Goal: Task Accomplishment & Management: Use online tool/utility

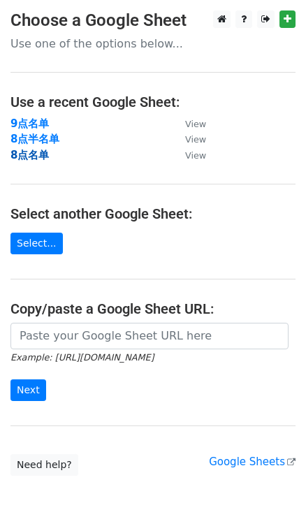
click at [34, 152] on strong "8点名单" at bounding box center [29, 155] width 38 height 13
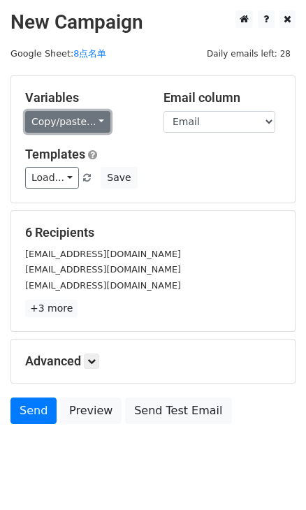
click at [96, 117] on link "Copy/paste..." at bounding box center [67, 122] width 85 height 22
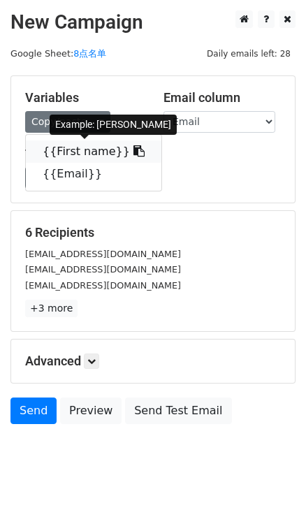
click at [134, 152] on icon at bounding box center [139, 150] width 11 height 11
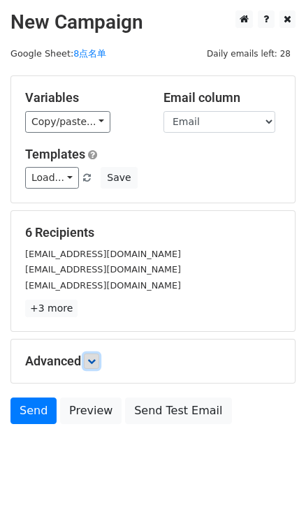
click at [94, 359] on icon at bounding box center [91, 361] width 8 height 8
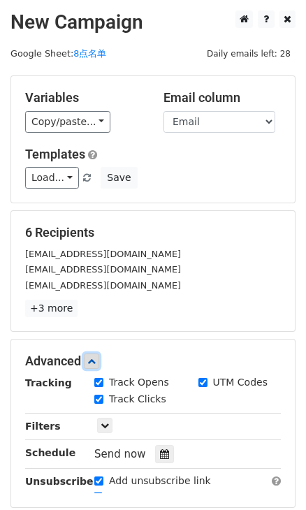
scroll to position [63, 0]
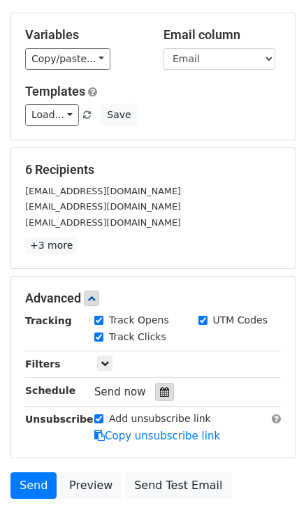
click at [164, 391] on icon at bounding box center [164, 392] width 9 height 10
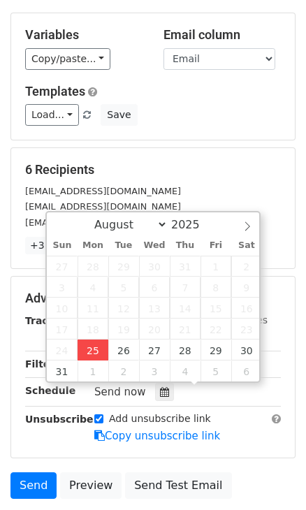
type input "2025-08-25 16:46"
type input "04"
type input "46"
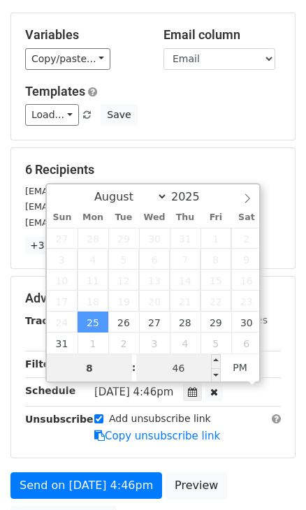
type input "8"
type input "2025-08-25 20:46"
type input "08"
click at [165, 378] on input "46" at bounding box center [178, 368] width 85 height 28
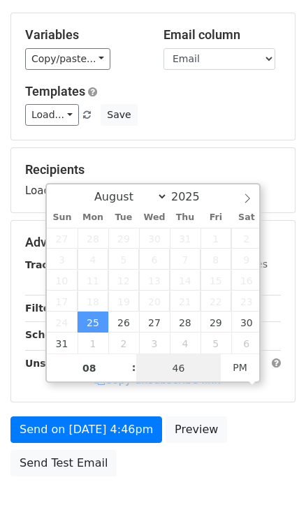
type input "0"
type input "2025-08-25 20:00"
click at [243, 138] on div "Variables Copy/paste... {{First name}} {{Email}} Email column First name Email …" at bounding box center [153, 76] width 284 height 127
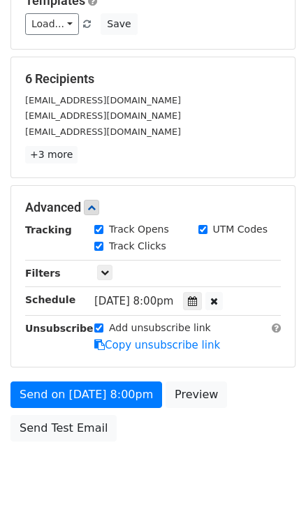
scroll to position [190, 0]
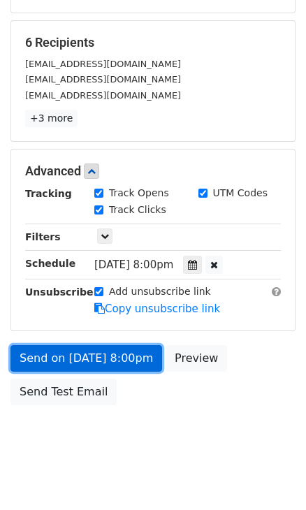
click at [130, 352] on link "Send on Aug 25 at 8:00pm" at bounding box center [86, 358] width 152 height 27
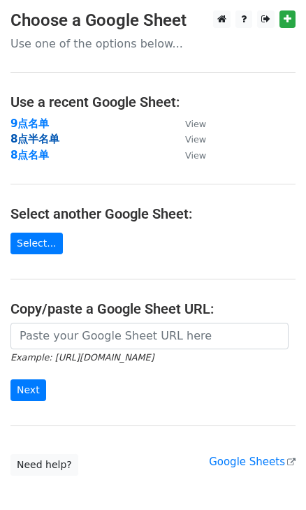
click at [40, 141] on strong "8点半名单" at bounding box center [34, 139] width 49 height 13
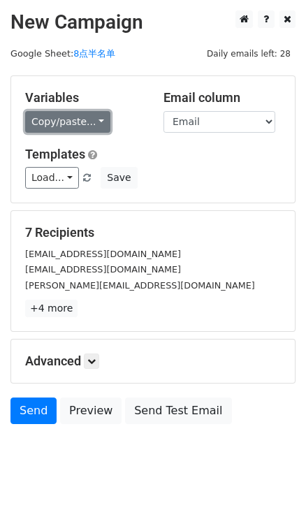
click at [98, 126] on link "Copy/paste..." at bounding box center [67, 122] width 85 height 22
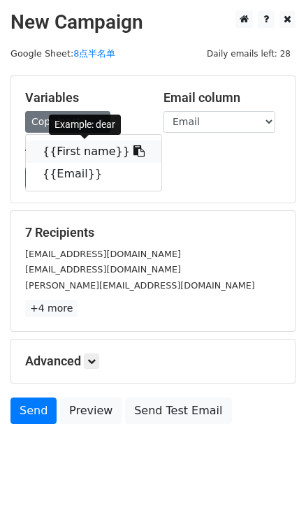
click at [134, 148] on icon at bounding box center [139, 150] width 11 height 11
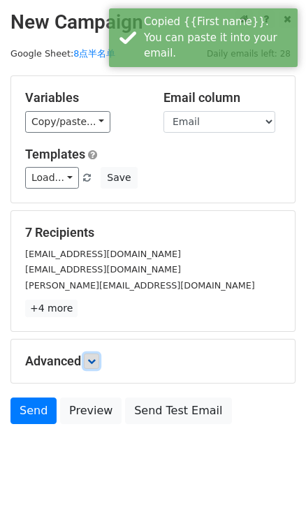
click at [99, 354] on link at bounding box center [91, 361] width 15 height 15
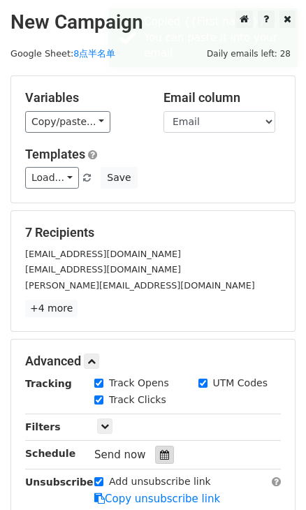
click at [162, 450] on icon at bounding box center [164, 455] width 9 height 10
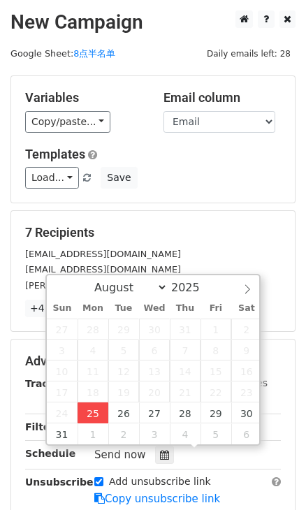
type input "2025-08-25 16:48"
type input "04"
type input "48"
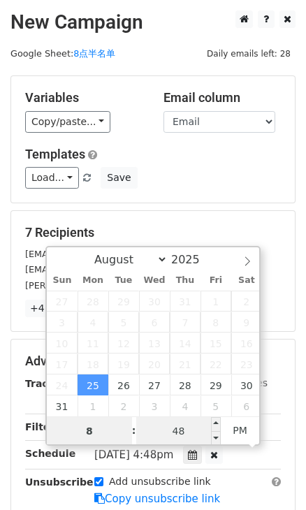
type input "8"
type input "2025-08-25 20:48"
type input "08"
click at [194, 426] on input "48" at bounding box center [178, 431] width 85 height 28
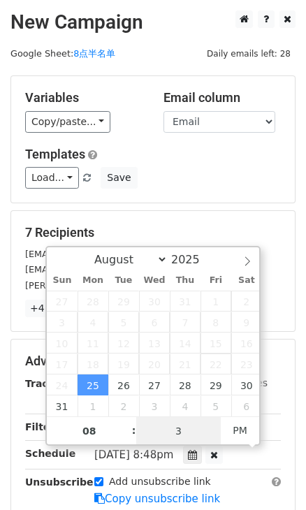
type input "30"
type input "2025-08-25 20:30"
click at [247, 191] on div "Variables Copy/paste... {{First name}} {{Email}} Email column First name Email …" at bounding box center [153, 139] width 284 height 127
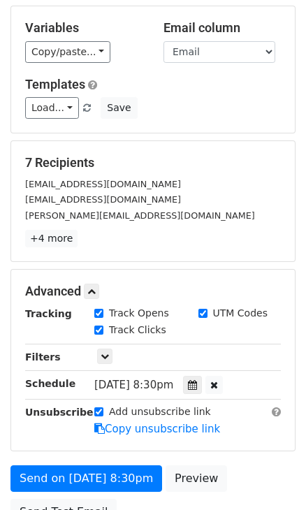
scroll to position [190, 0]
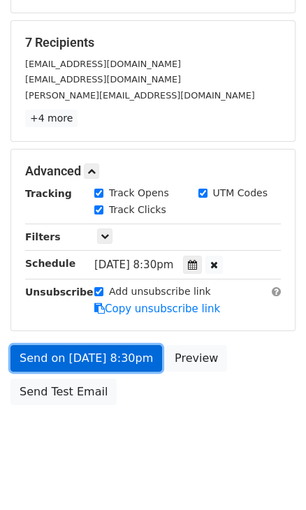
click at [143, 364] on link "Send on Aug 25 at 8:30pm" at bounding box center [86, 358] width 152 height 27
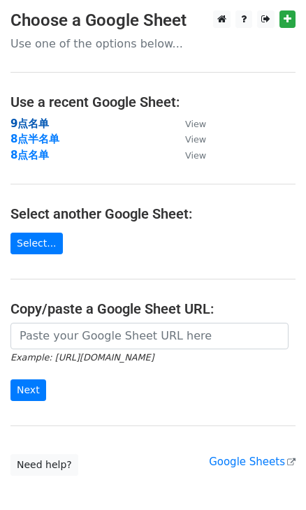
click at [36, 120] on strong "9点名单" at bounding box center [29, 123] width 38 height 13
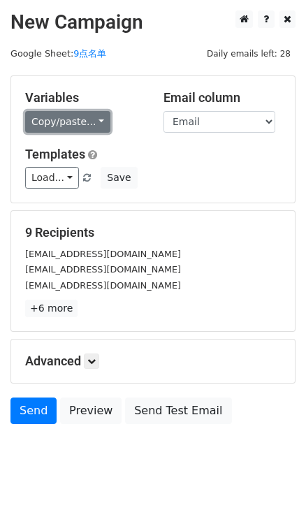
click at [97, 124] on link "Copy/paste..." at bounding box center [67, 122] width 85 height 22
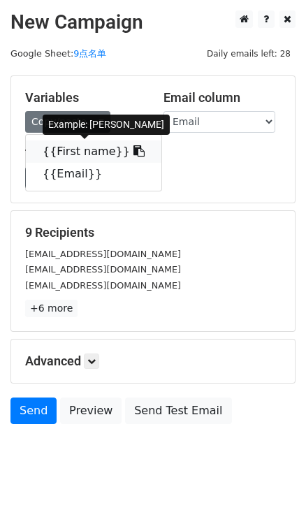
click at [134, 151] on icon at bounding box center [139, 150] width 11 height 11
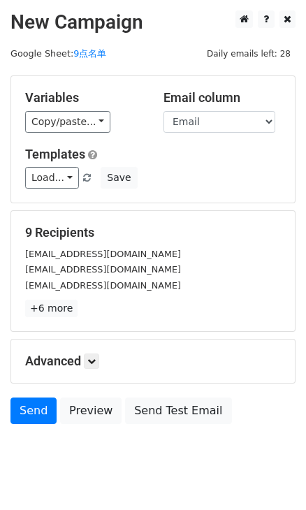
click at [103, 362] on h5 "Advanced" at bounding box center [153, 361] width 256 height 15
click at [94, 361] on icon at bounding box center [91, 361] width 8 height 8
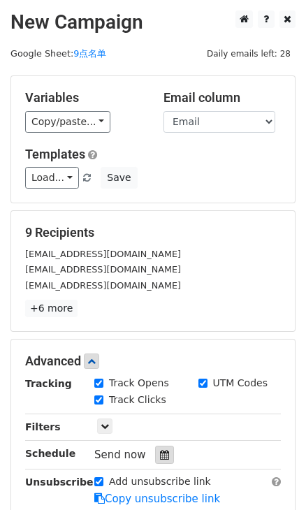
click at [164, 447] on div at bounding box center [164, 455] width 19 height 18
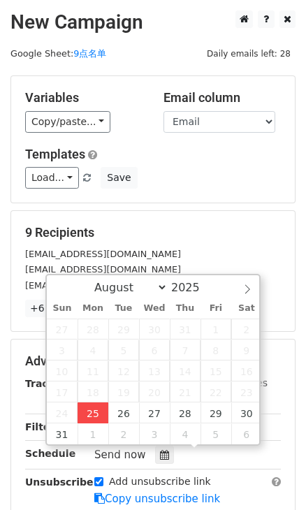
type input "2025-08-25 16:49"
type input "04"
type input "49"
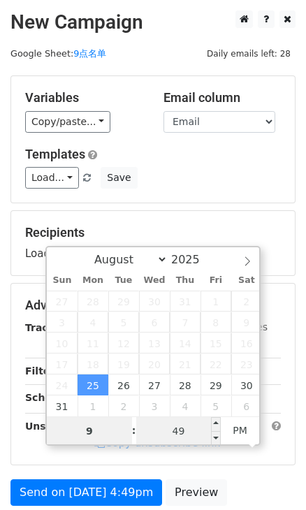
type input "9"
click at [180, 433] on input "49" at bounding box center [178, 431] width 85 height 28
type input "2025-08-25 21:49"
type input "09"
type input "0"
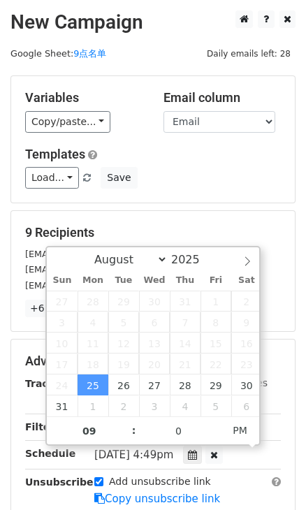
type input "2025-08-25 21:00"
click at [229, 203] on div "Variables Copy/paste... {{First name}} {{Email}} Email column First name Email …" at bounding box center [152, 140] width 285 height 128
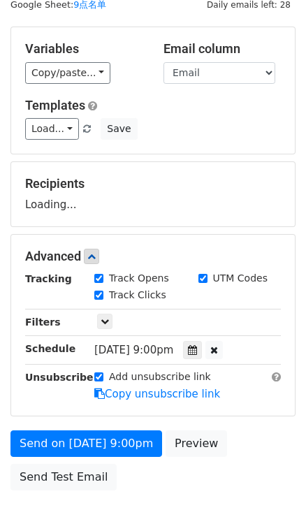
scroll to position [127, 0]
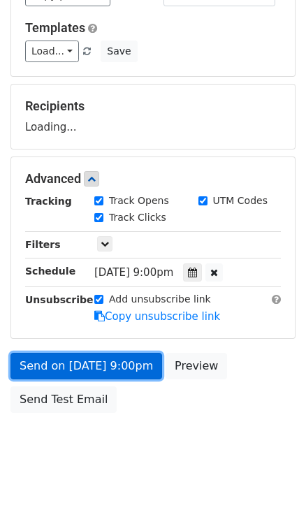
click at [130, 368] on link "Send on Aug 25 at 9:00pm" at bounding box center [86, 366] width 152 height 27
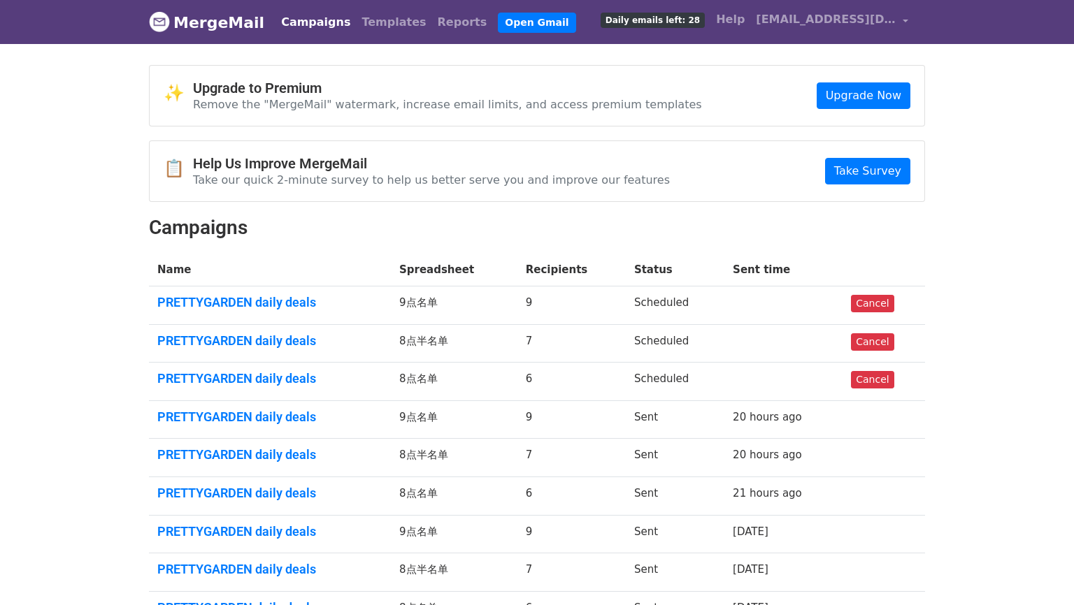
click at [257, 311] on td "PRETTYGARDEN daily deals" at bounding box center [270, 306] width 242 height 38
click at [262, 304] on link "PRETTYGARDEN daily deals" at bounding box center [269, 302] width 225 height 15
click at [262, 341] on link "PRETTYGARDEN daily deals" at bounding box center [269, 340] width 225 height 15
